Goal: Task Accomplishment & Management: Manage account settings

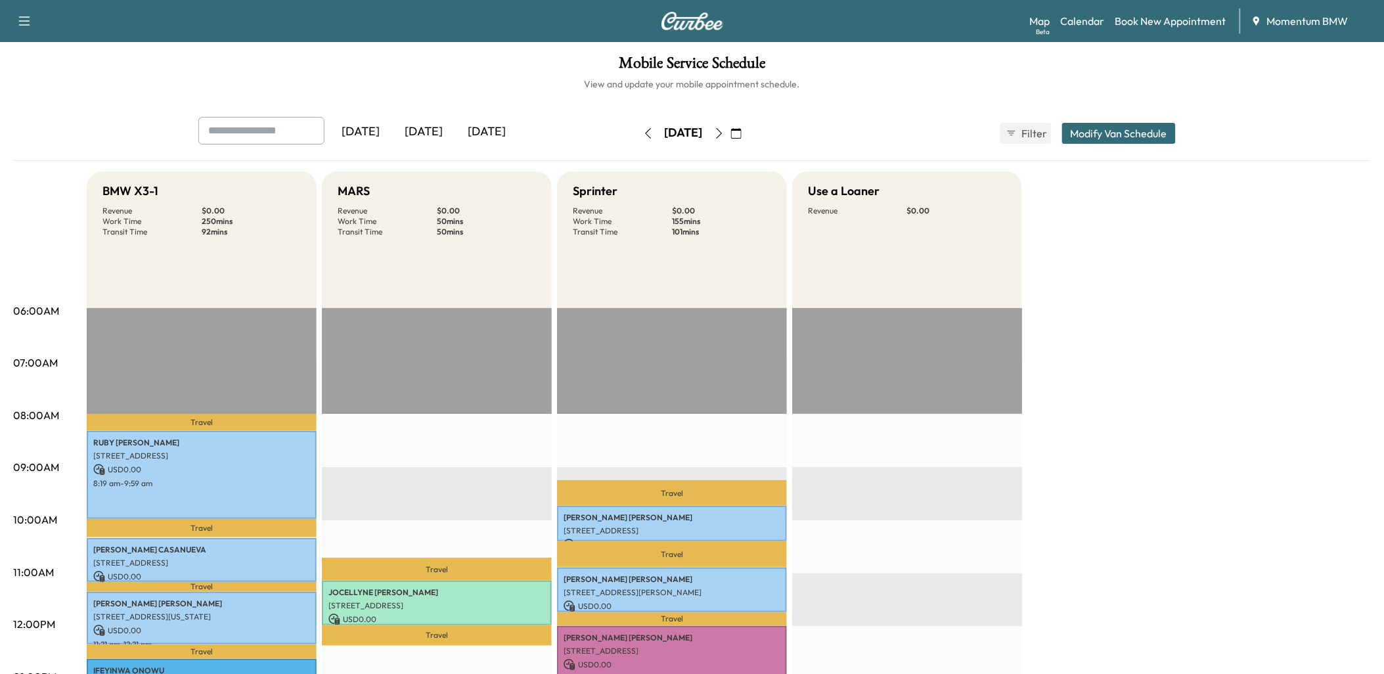
click at [725, 130] on icon "button" at bounding box center [719, 133] width 11 height 11
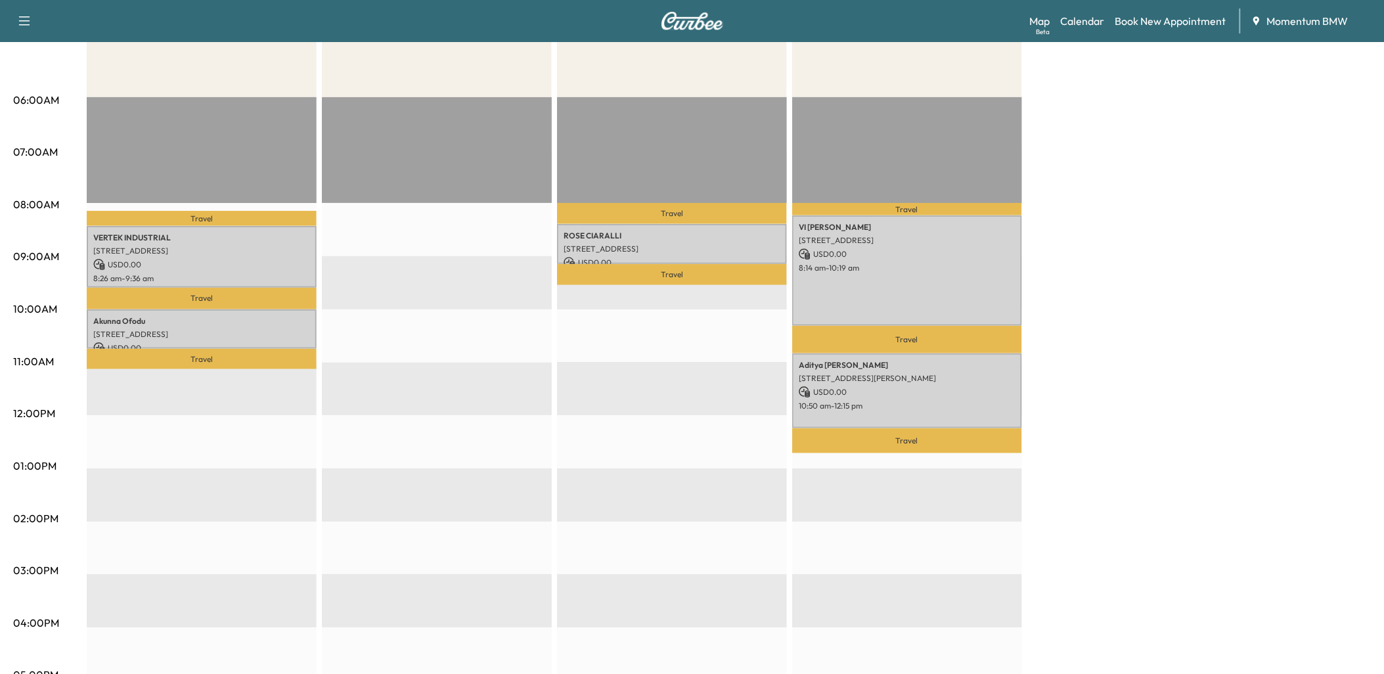
scroll to position [219, 0]
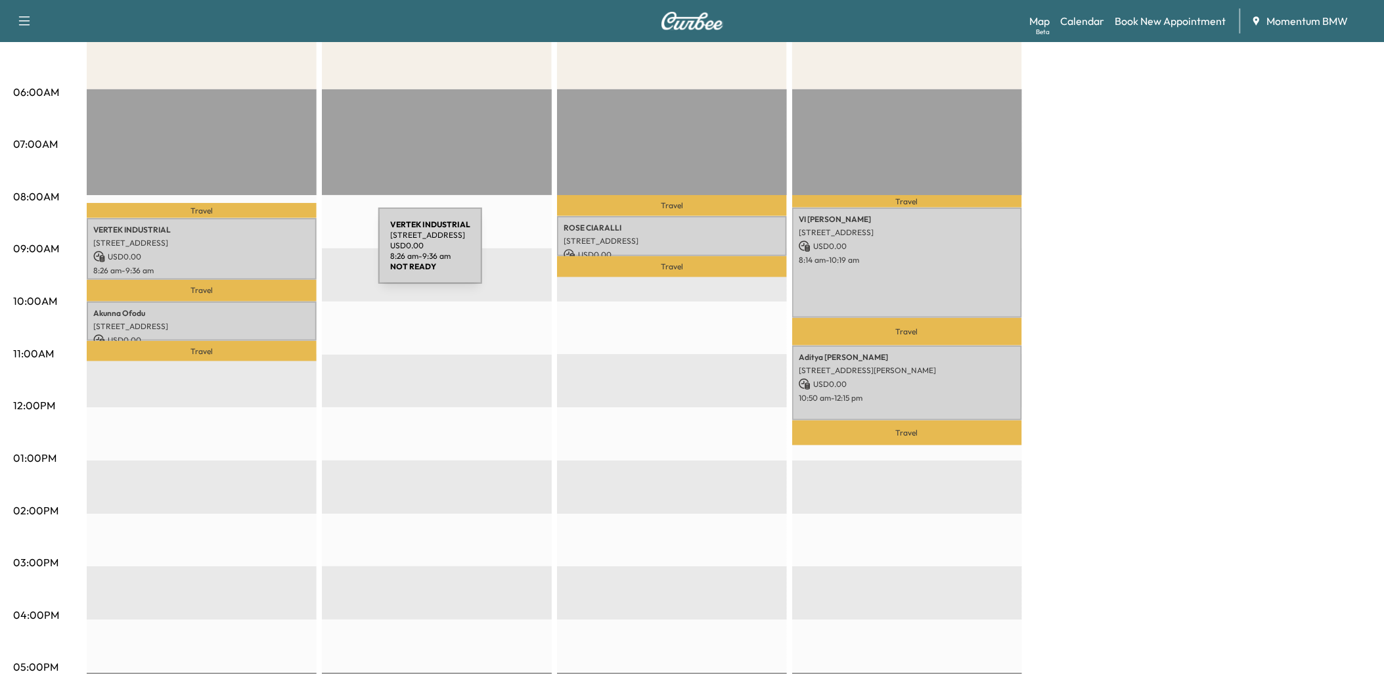
click at [280, 254] on p "USD 0.00" at bounding box center [201, 257] width 217 height 12
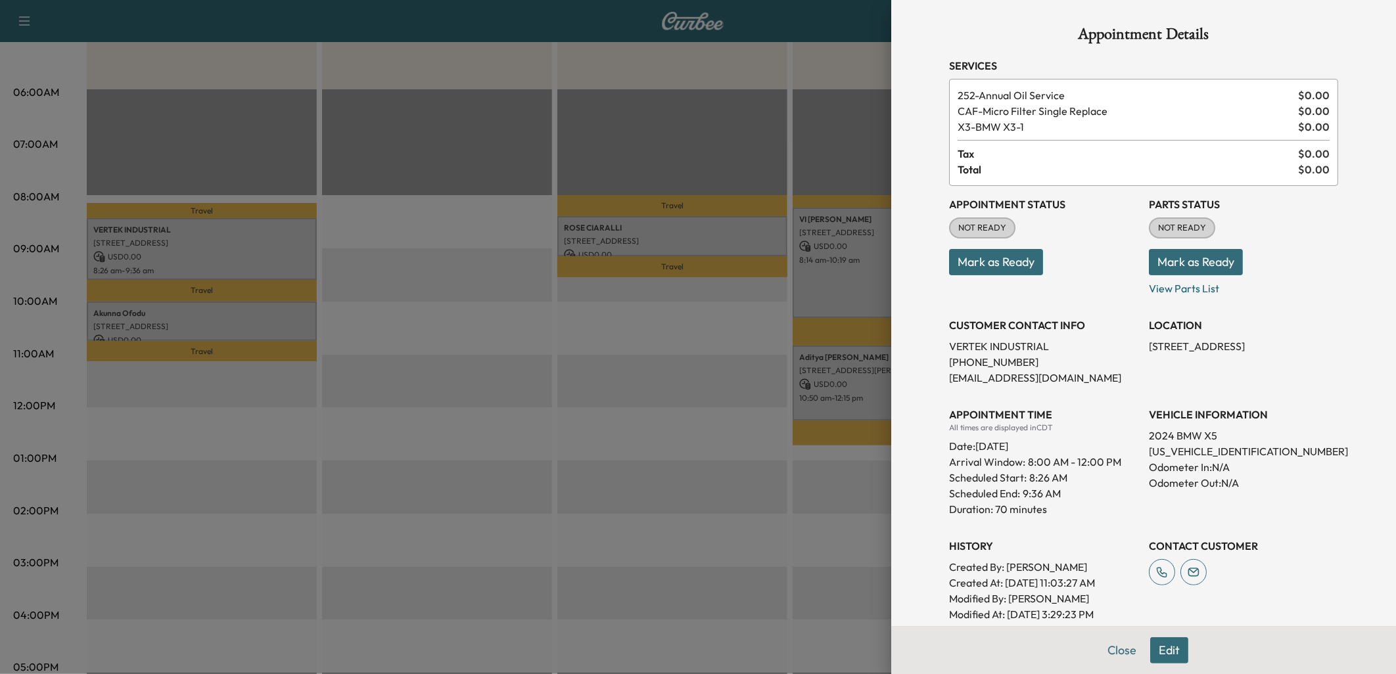
click at [980, 263] on button "Mark as Ready" at bounding box center [996, 262] width 94 height 26
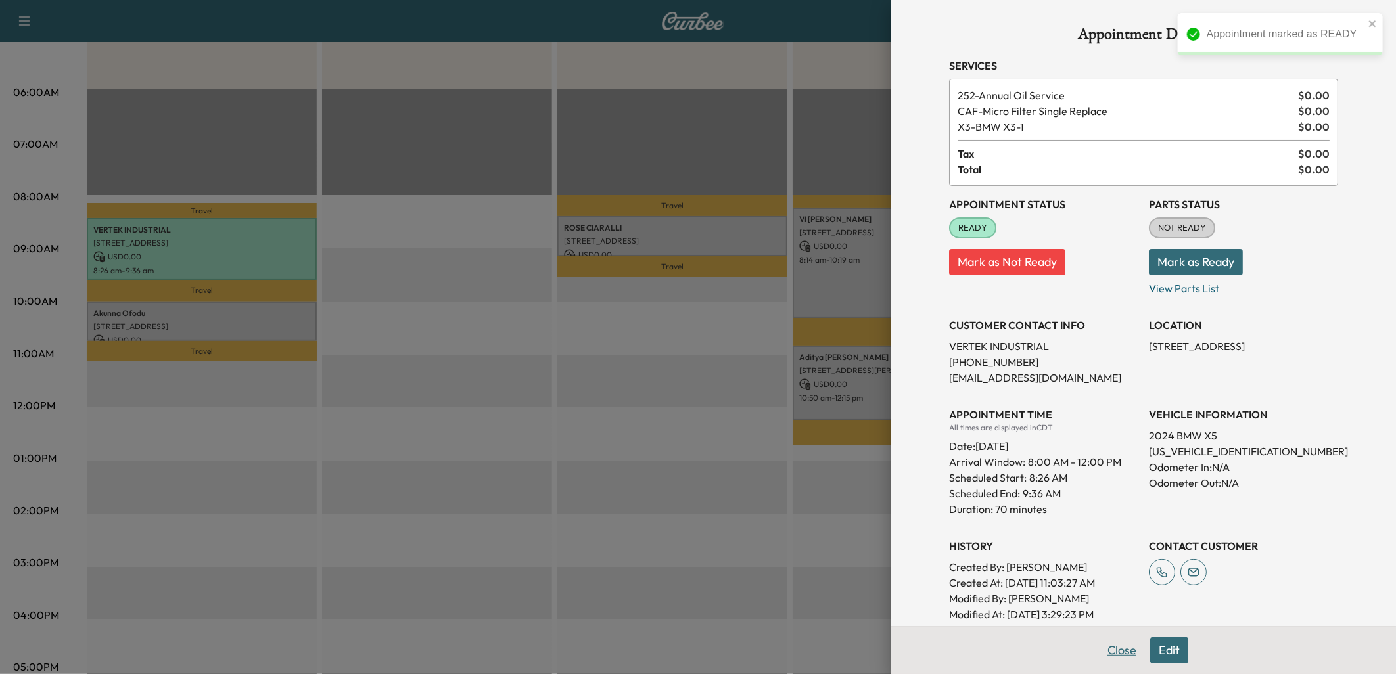
click at [1114, 652] on button "Close" at bounding box center [1122, 650] width 46 height 26
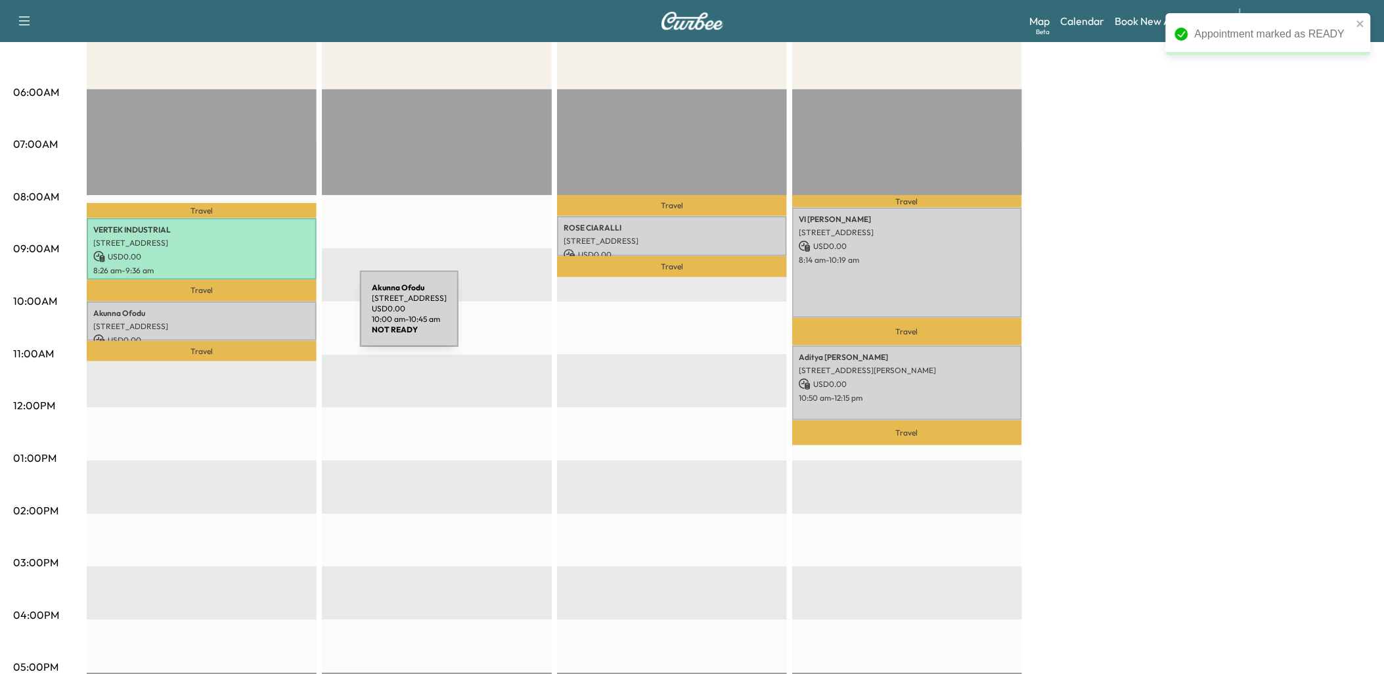
click at [262, 317] on div "[PERSON_NAME] [STREET_ADDRESS] USD 0.00 10:00 am - 10:45 am" at bounding box center [202, 322] width 230 height 40
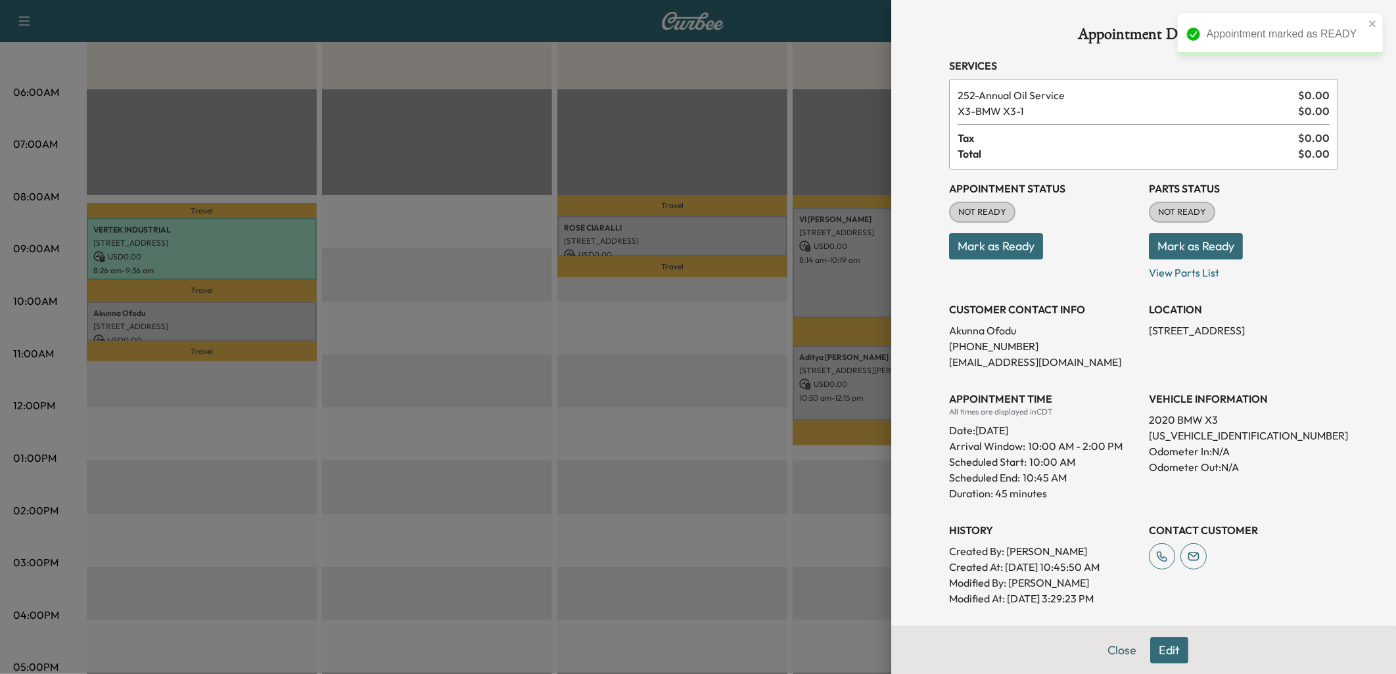
click at [986, 244] on button "Mark as Ready" at bounding box center [996, 246] width 94 height 26
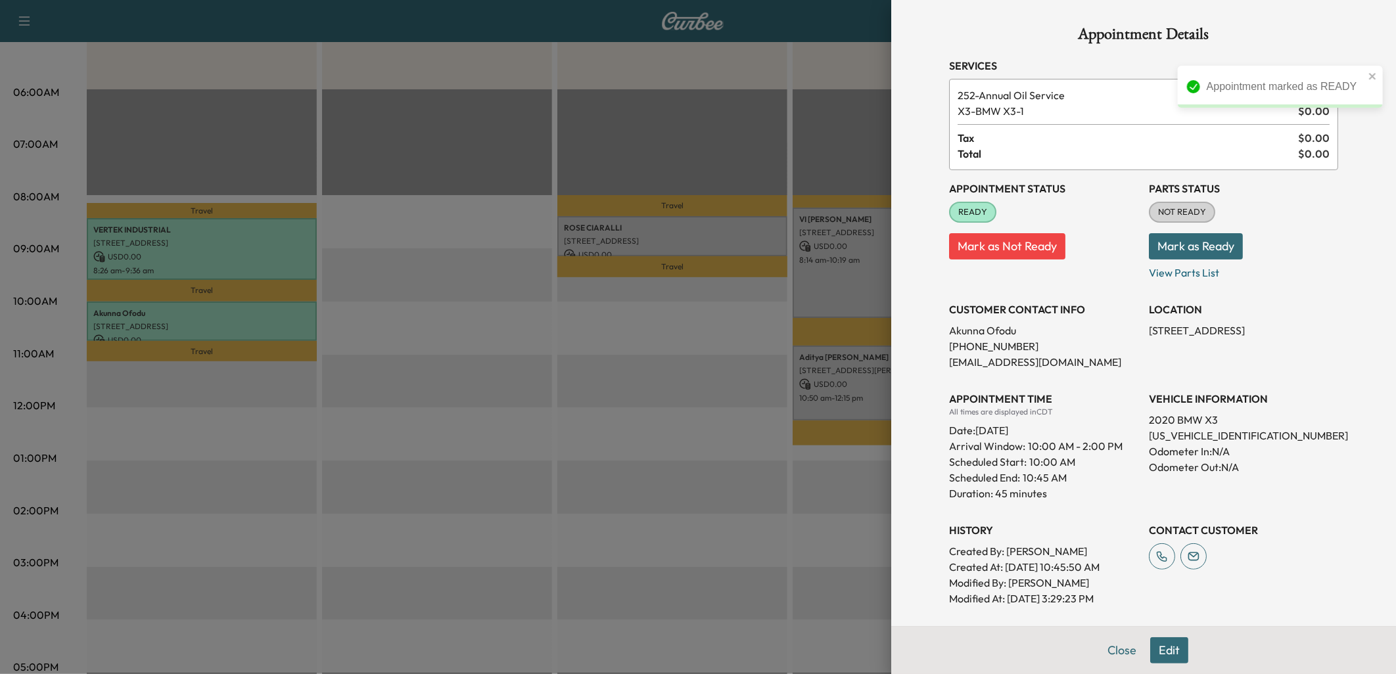
click at [1112, 654] on button "Close" at bounding box center [1122, 650] width 46 height 26
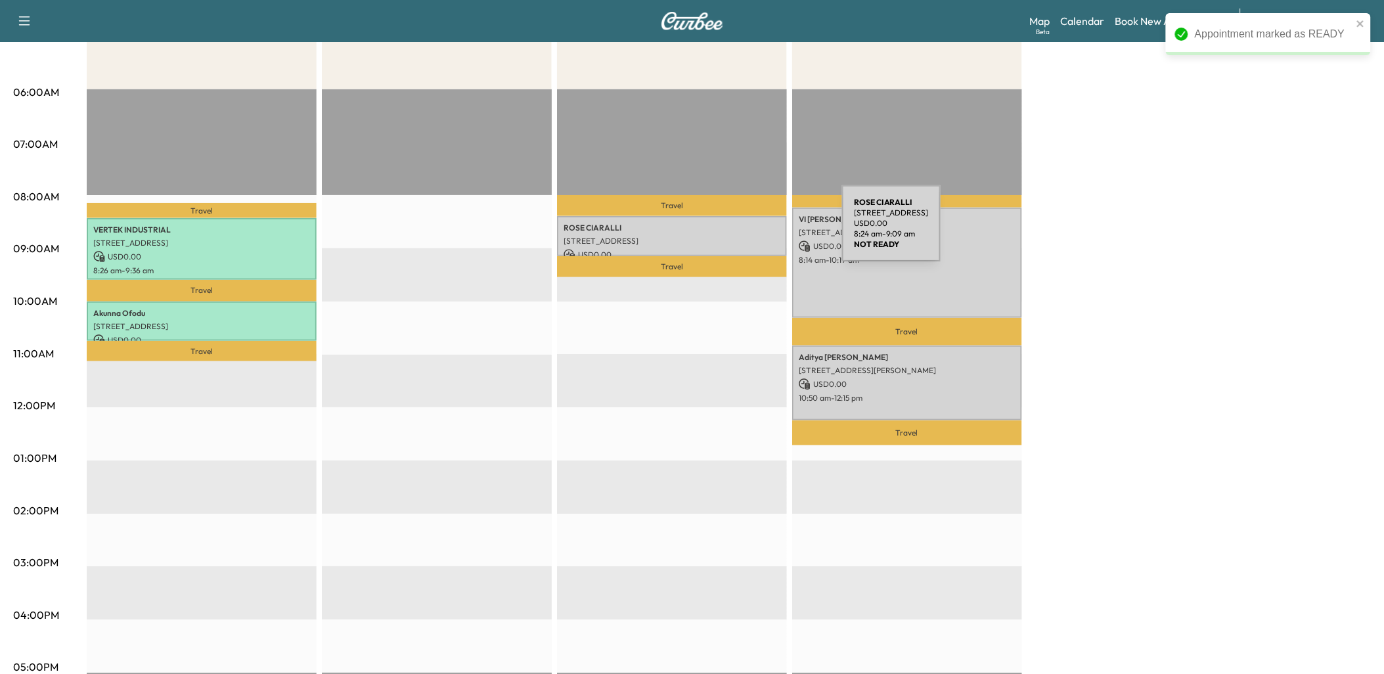
click at [744, 231] on div "[PERSON_NAME] [STREET_ADDRESS] USD 0.00 8:24 am - 9:09 am" at bounding box center [672, 236] width 230 height 40
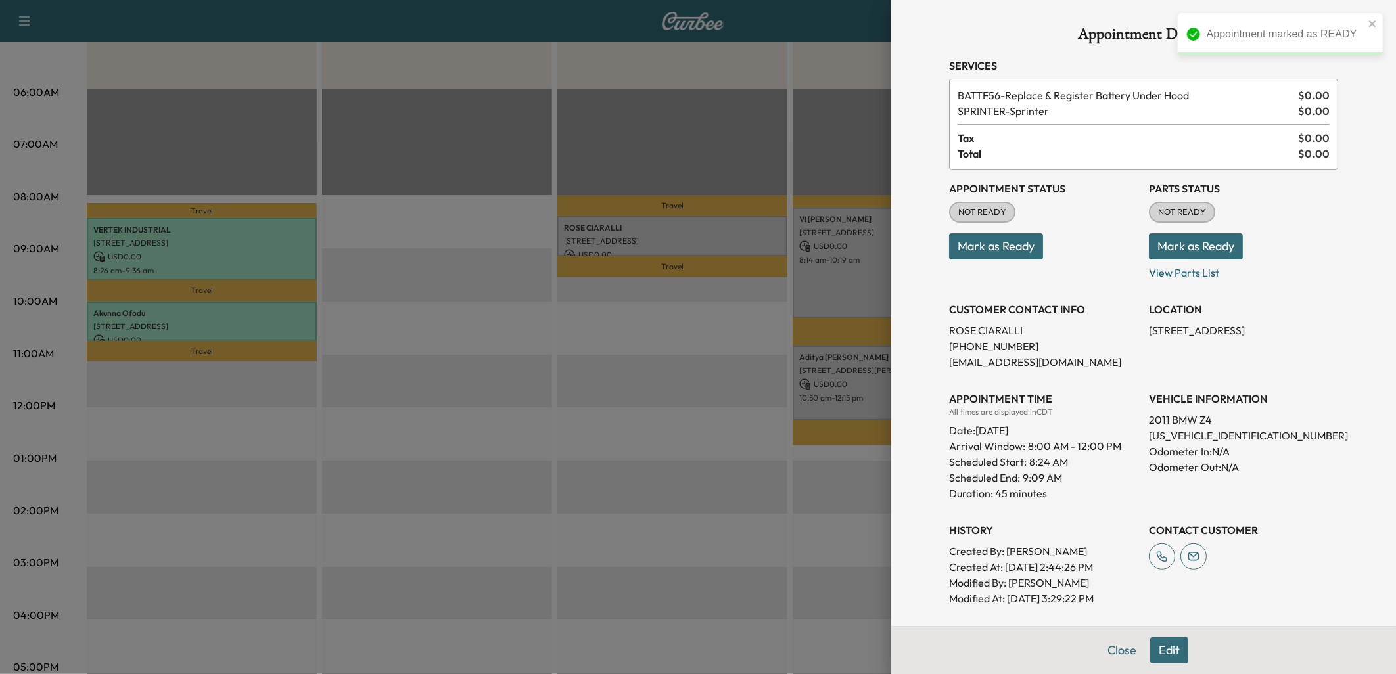
click at [980, 240] on button "Mark as Ready" at bounding box center [996, 246] width 94 height 26
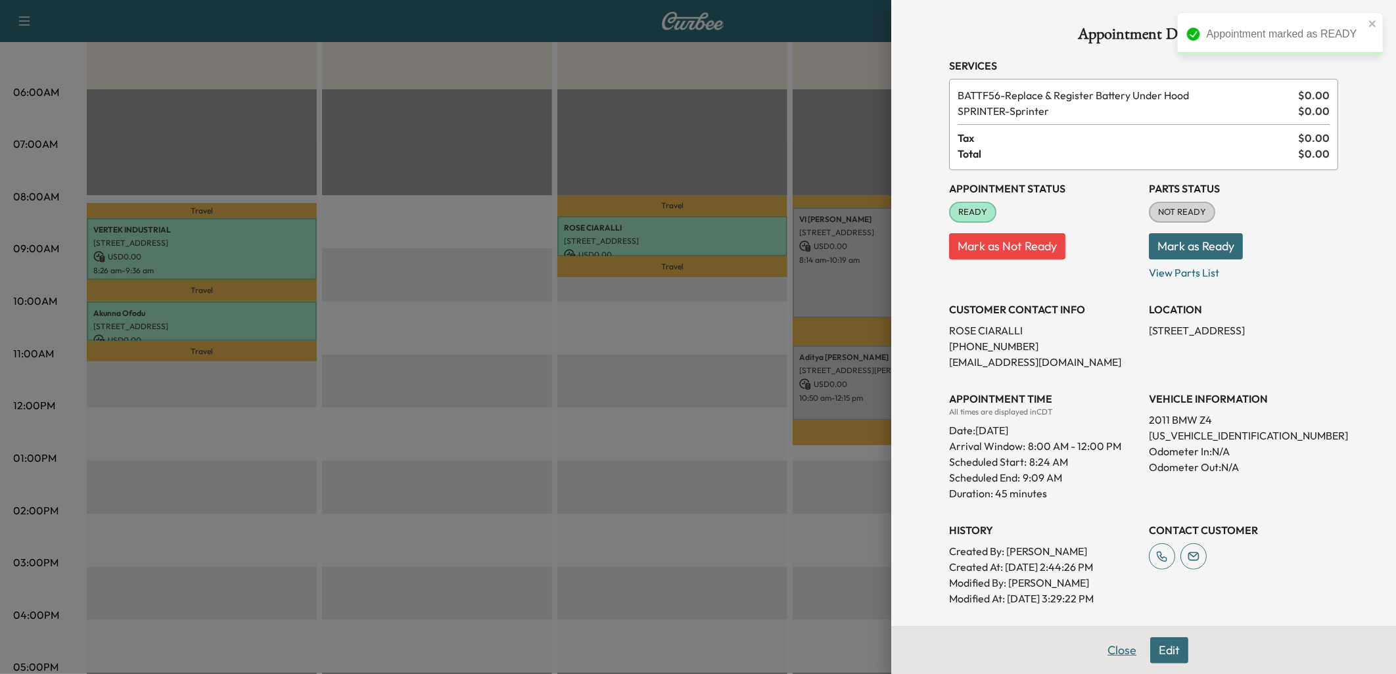
click at [1116, 647] on button "Close" at bounding box center [1122, 650] width 46 height 26
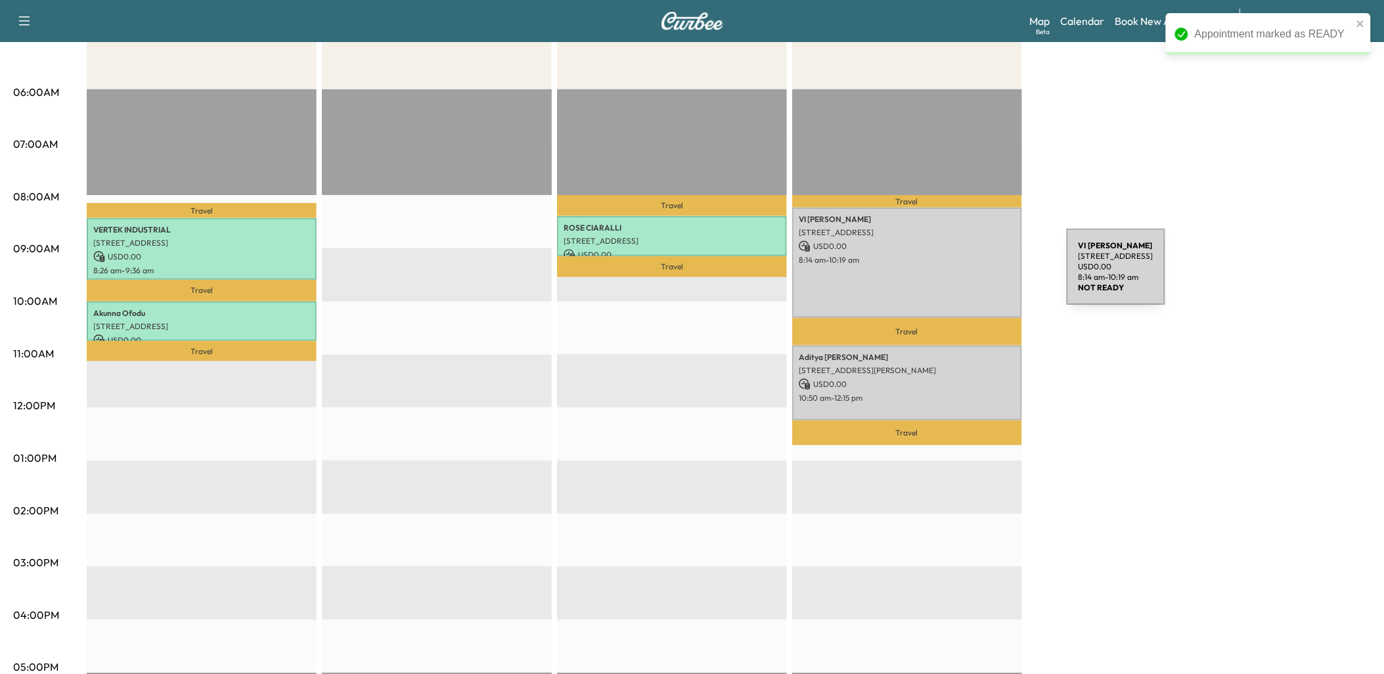
click at [967, 272] on div "VI [PERSON_NAME] [STREET_ADDRESS] USD 0.00 8:14 am - 10:19 am" at bounding box center [907, 263] width 230 height 110
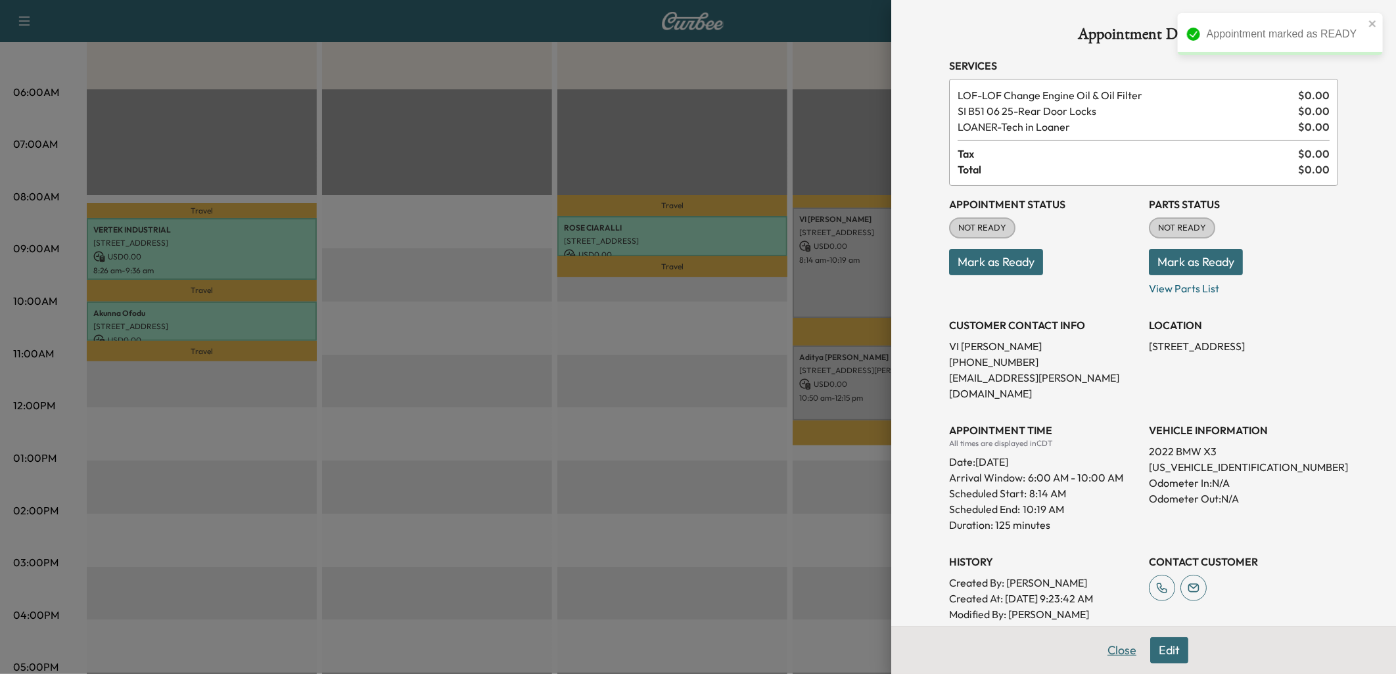
click at [1114, 651] on button "Close" at bounding box center [1122, 650] width 46 height 26
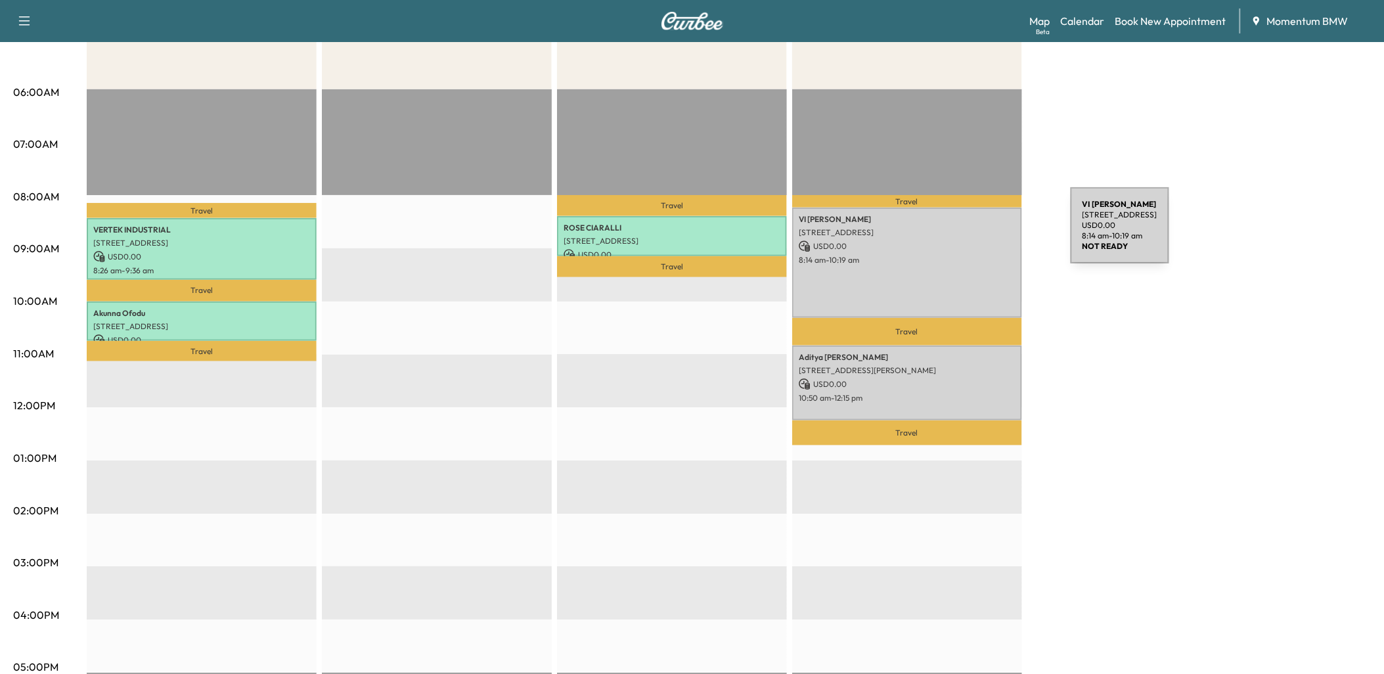
click at [972, 233] on p "[STREET_ADDRESS]" at bounding box center [907, 232] width 217 height 11
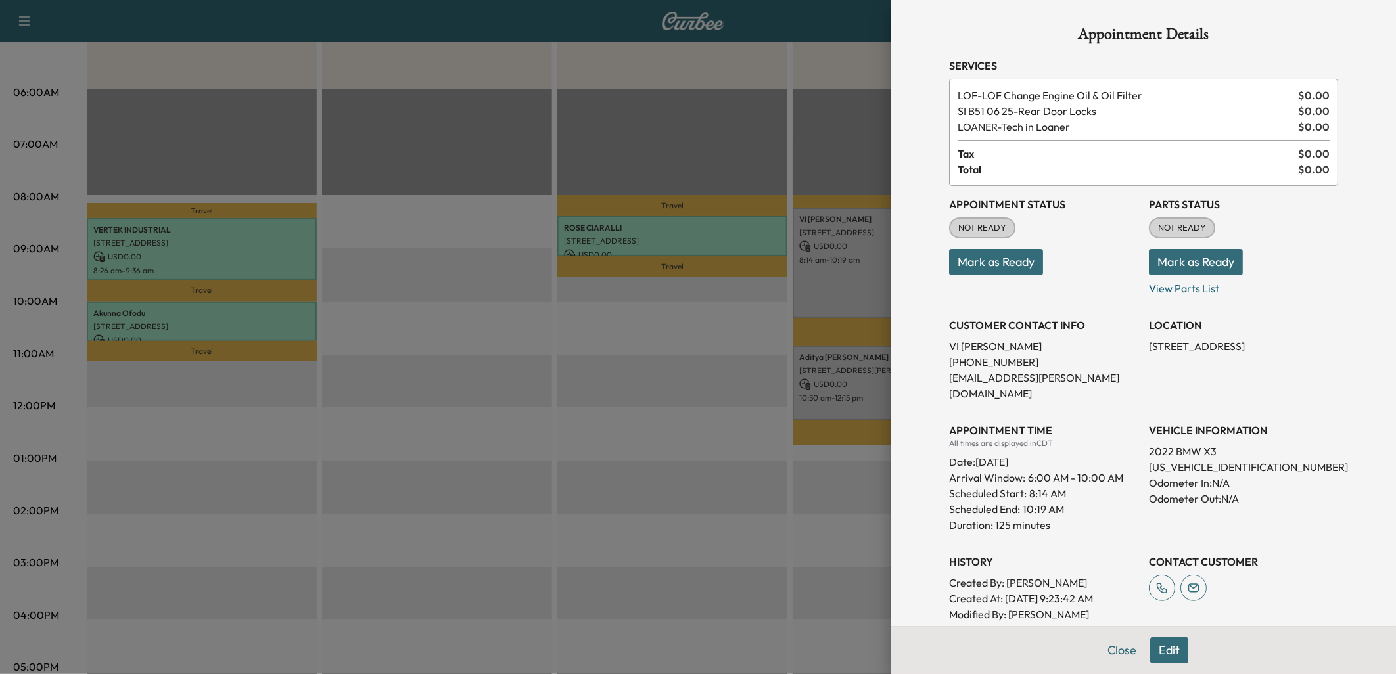
click at [1001, 260] on button "Mark as Ready" at bounding box center [996, 262] width 94 height 26
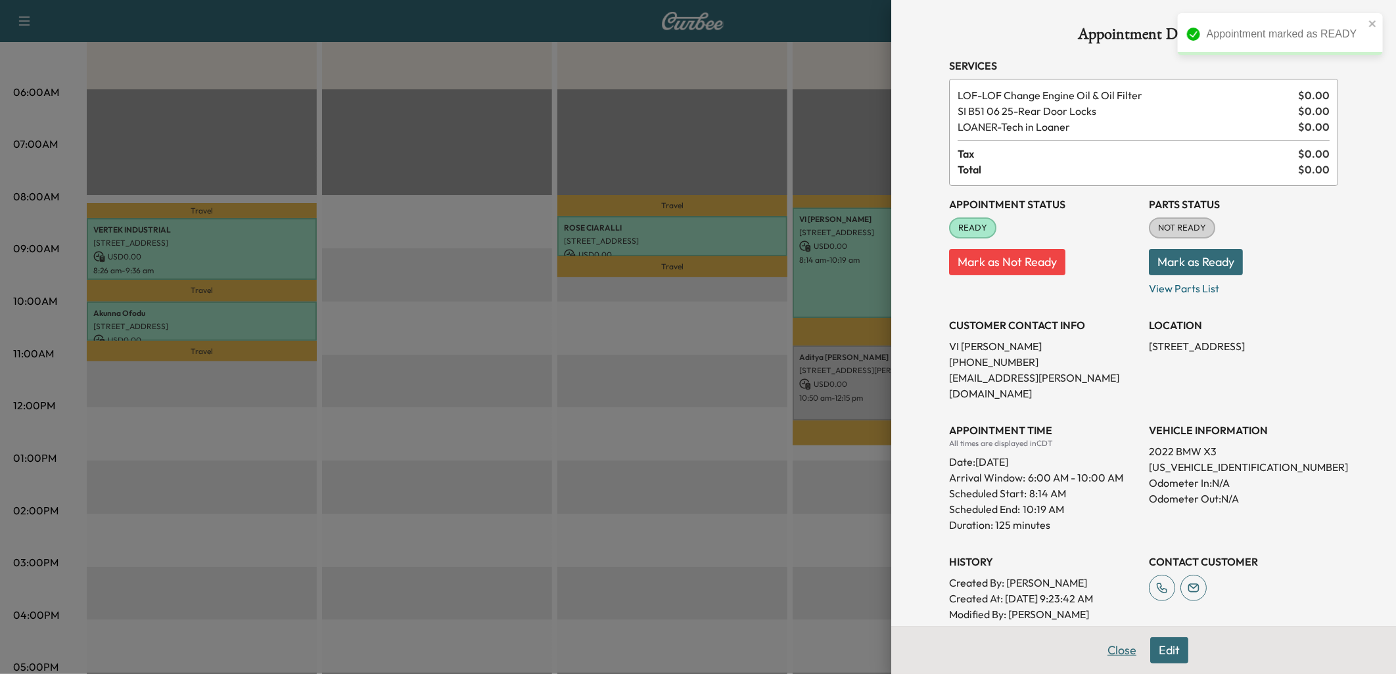
click at [1112, 648] on button "Close" at bounding box center [1122, 650] width 46 height 26
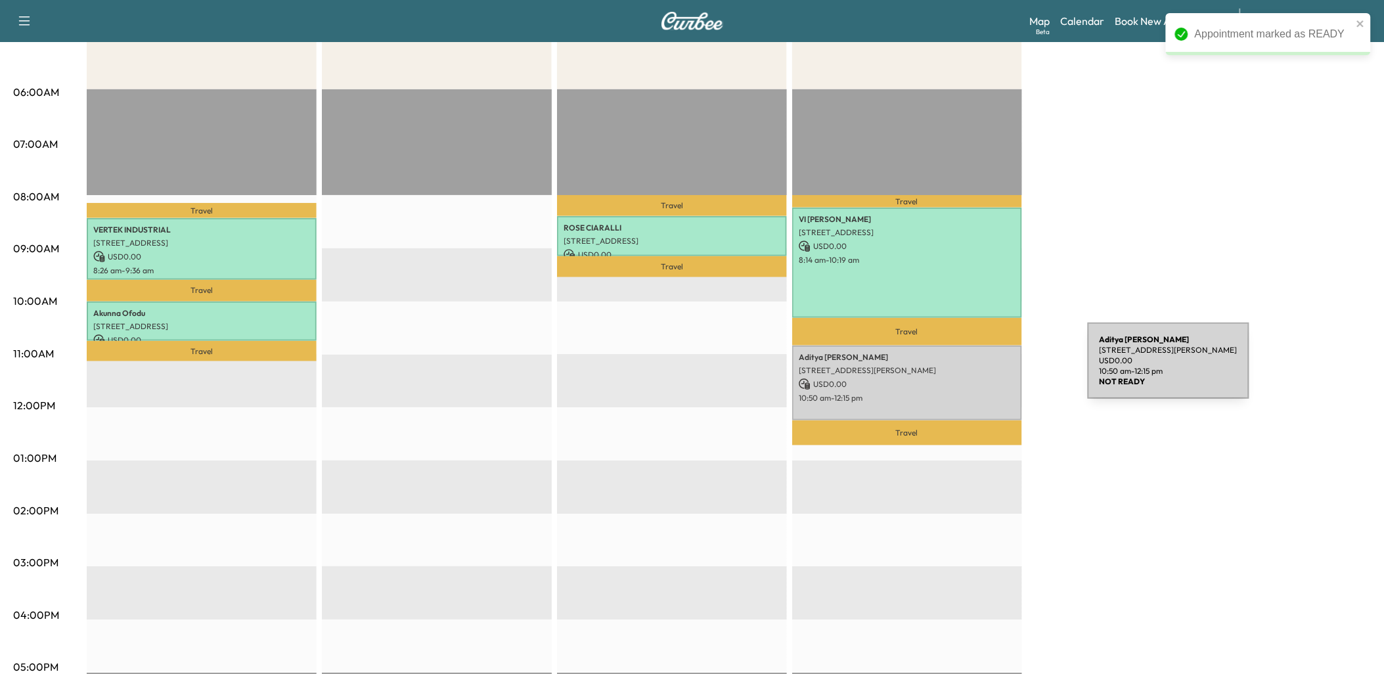
click at [990, 369] on p "[STREET_ADDRESS][PERSON_NAME]" at bounding box center [907, 370] width 217 height 11
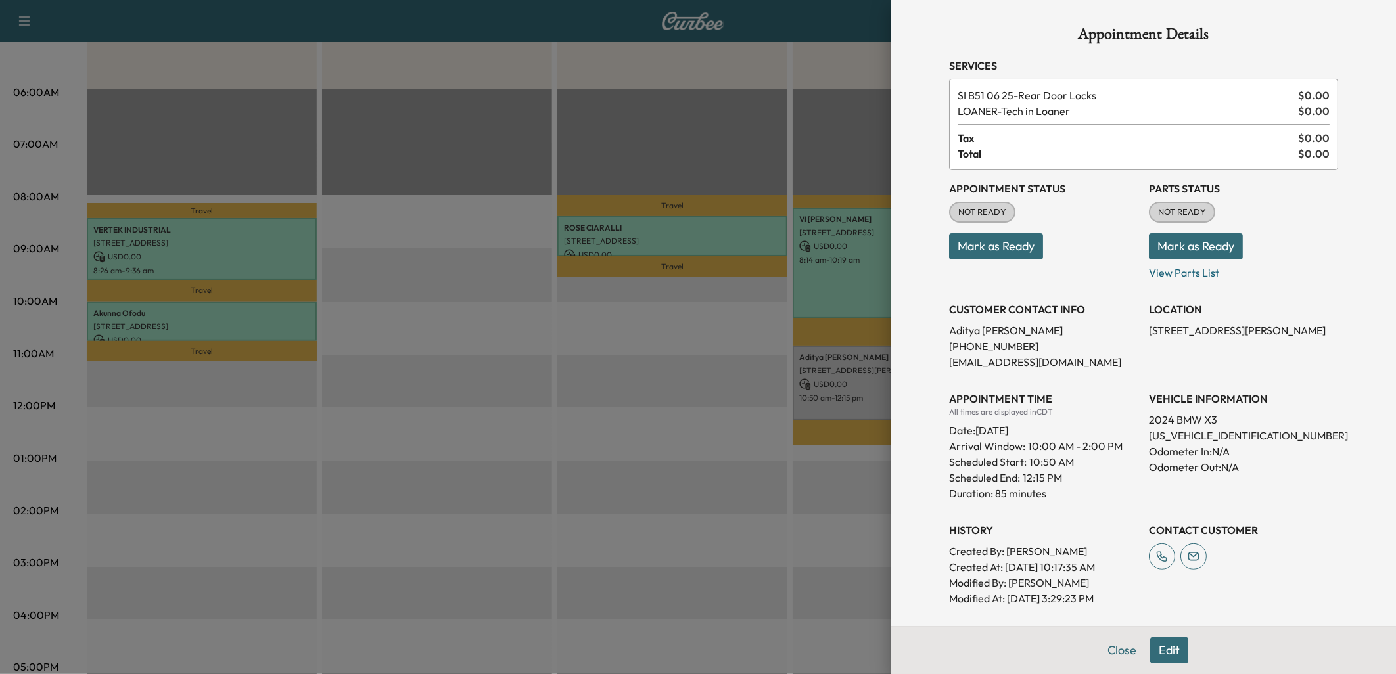
click at [986, 244] on button "Mark as Ready" at bounding box center [996, 246] width 94 height 26
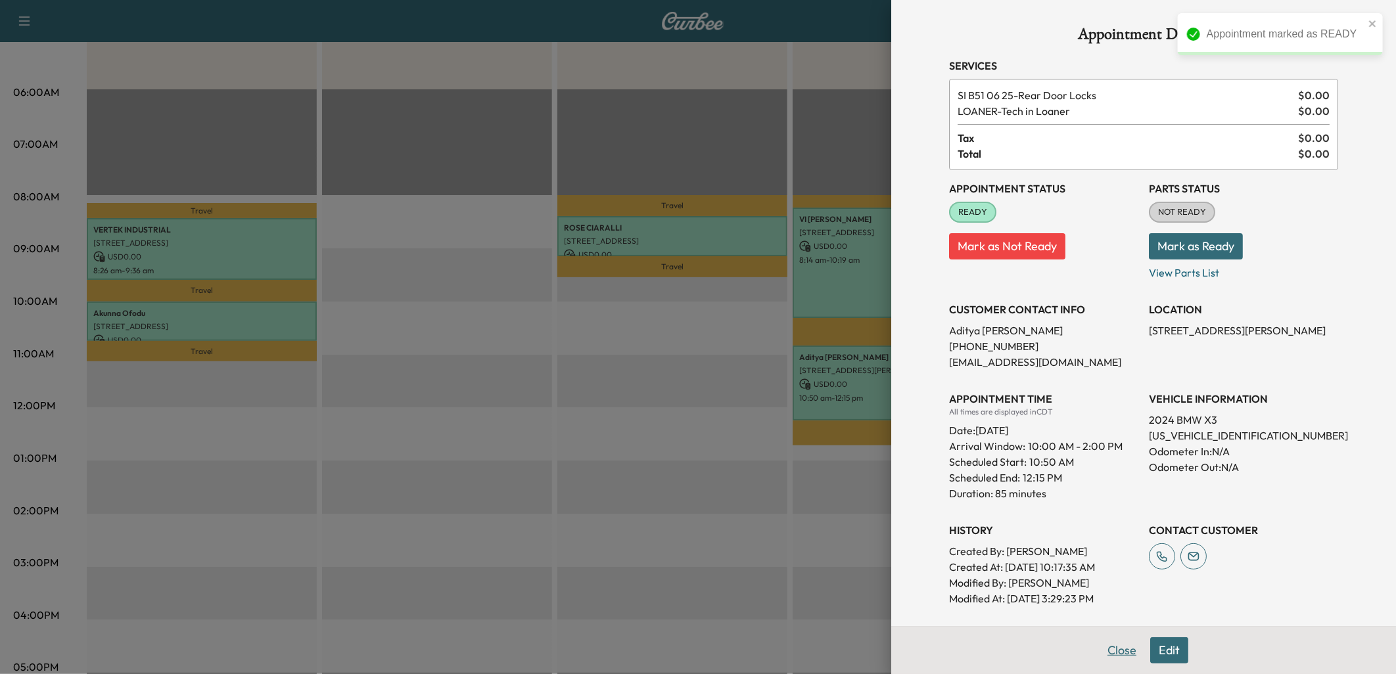
click at [1108, 654] on button "Close" at bounding box center [1122, 650] width 46 height 26
